Goal: Navigation & Orientation: Find specific page/section

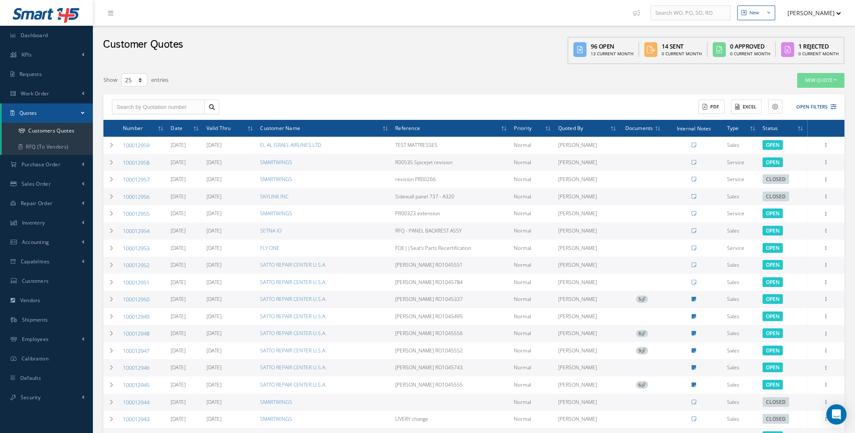
select select "25"
click at [27, 43] on link "Dashboard" at bounding box center [46, 35] width 93 height 19
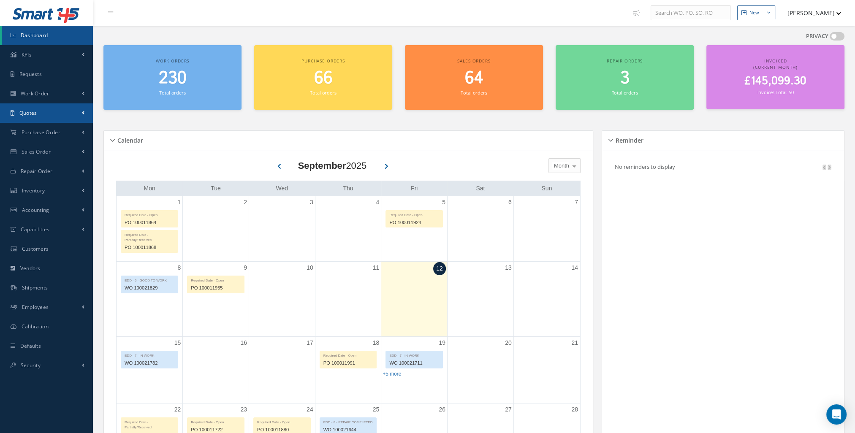
click at [49, 116] on link "Quotes" at bounding box center [46, 112] width 93 height 19
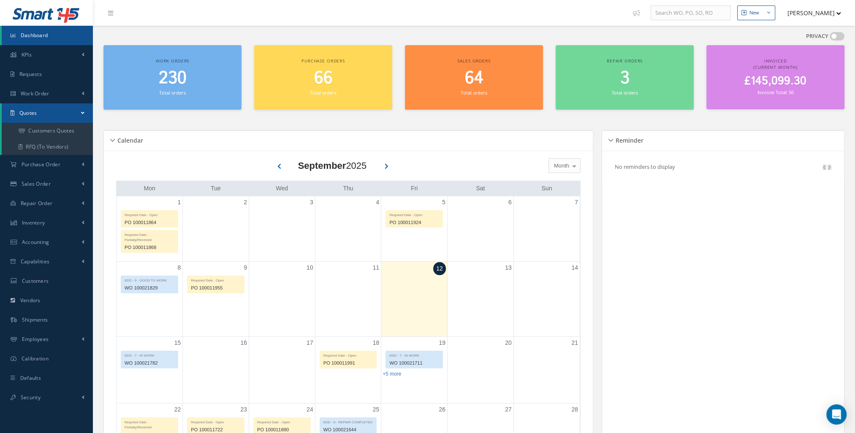
click at [58, 117] on link "Quotes" at bounding box center [47, 112] width 91 height 19
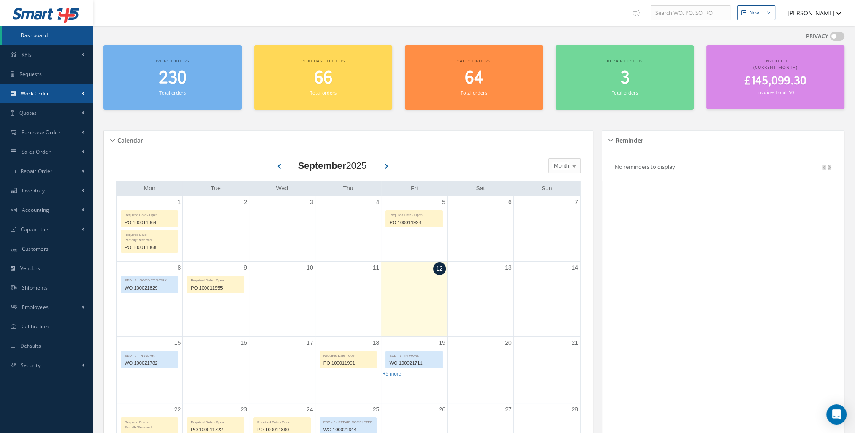
click at [57, 96] on link "Work Order" at bounding box center [46, 93] width 93 height 19
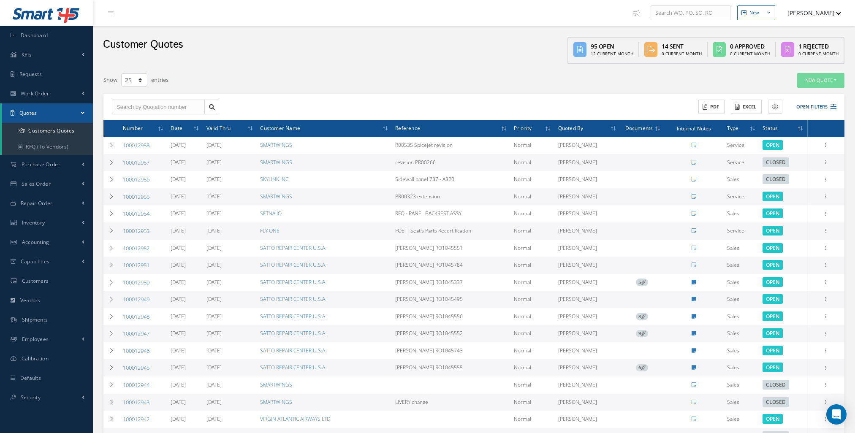
select select "25"
click at [51, 37] on link "Dashboard" at bounding box center [46, 35] width 93 height 19
